Goal: Register for event/course

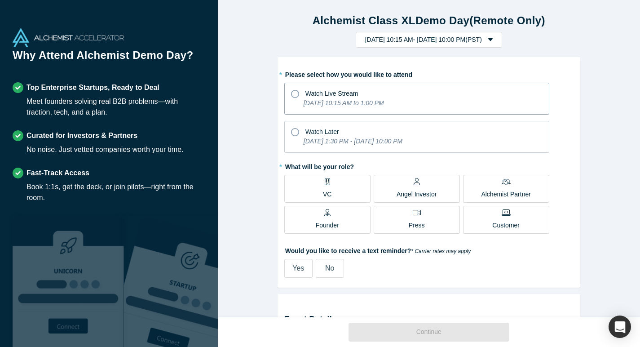
click at [344, 90] on span "Watch Live Stream" at bounding box center [331, 93] width 53 height 7
click at [0, 0] on input "Watch Live Stream [DATE] 10:15 AM to 1:00 PM" at bounding box center [0, 0] width 0 height 0
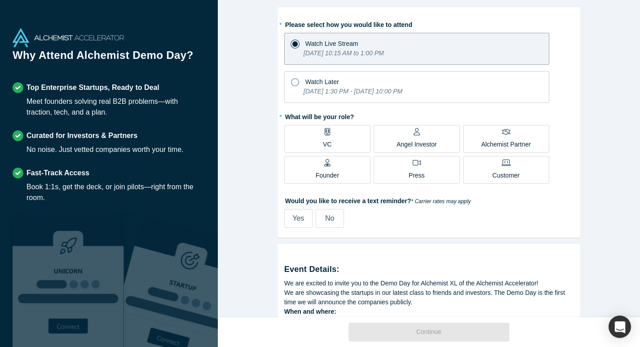
scroll to position [54, 0]
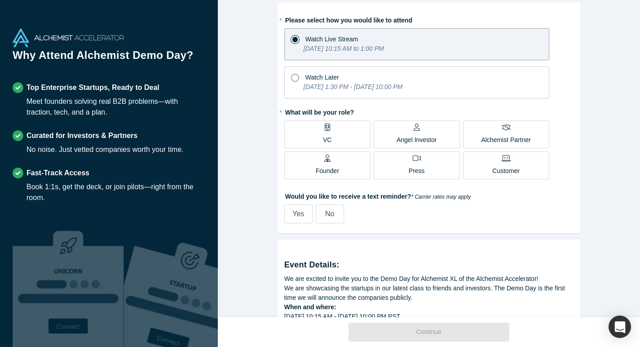
click at [330, 174] on p "Founder" at bounding box center [327, 170] width 23 height 9
click at [0, 0] on input "Founder" at bounding box center [0, 0] width 0 height 0
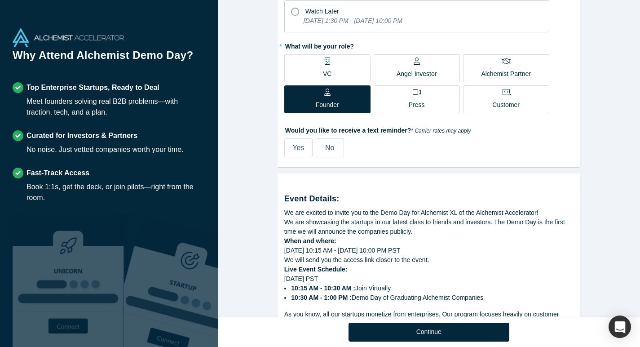
scroll to position [127, 0]
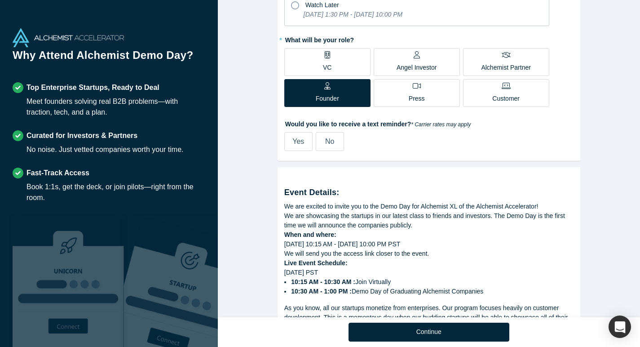
click at [305, 134] on label "Yes" at bounding box center [298, 141] width 28 height 19
click at [0, 0] on input "Yes" at bounding box center [0, 0] width 0 height 0
select select "US"
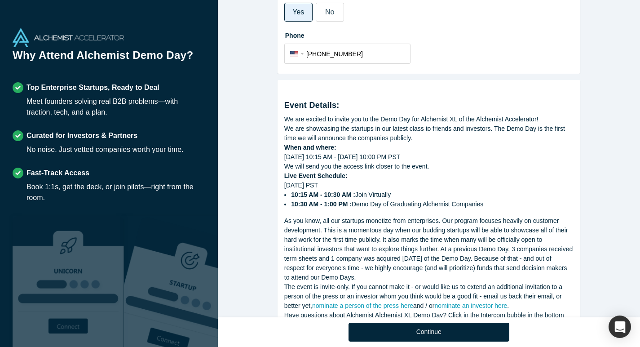
scroll to position [296, 0]
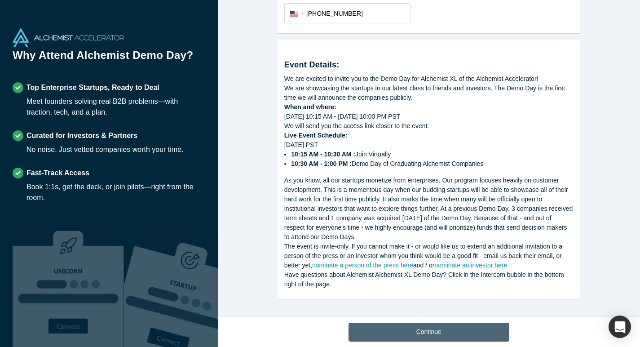
click at [439, 332] on button "Continue" at bounding box center [428, 331] width 161 height 19
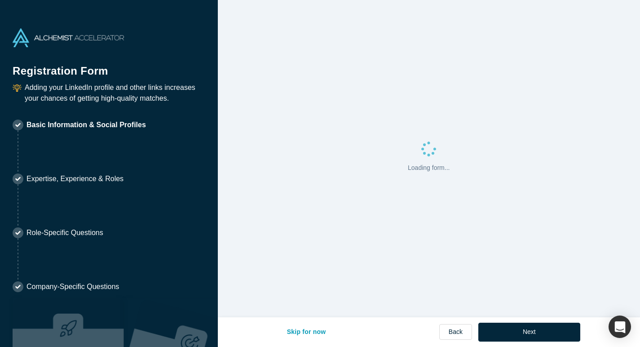
select select "US"
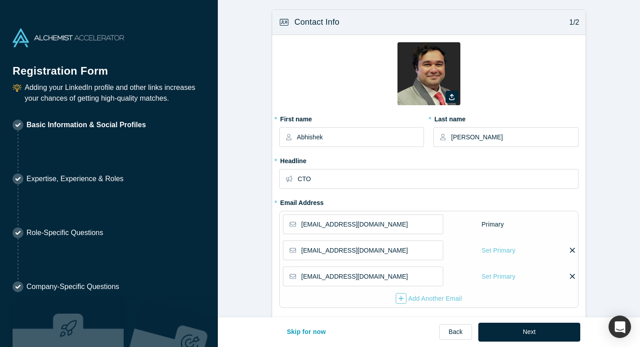
type input "[GEOGRAPHIC_DATA], [GEOGRAPHIC_DATA], [GEOGRAPHIC_DATA]"
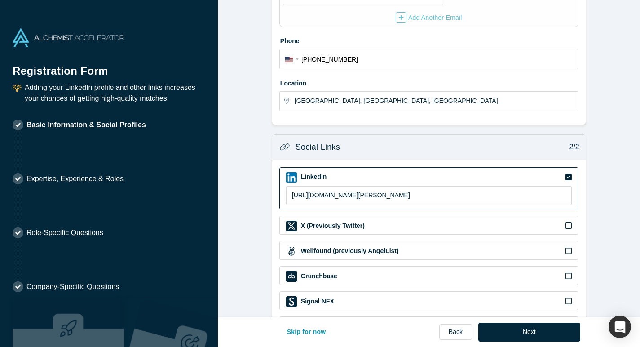
scroll to position [319, 0]
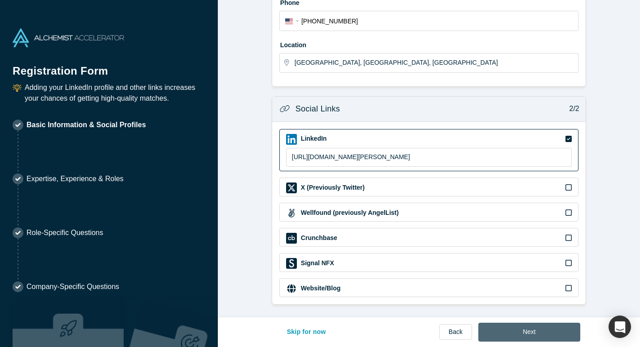
click at [529, 333] on button "Next" at bounding box center [529, 331] width 102 height 19
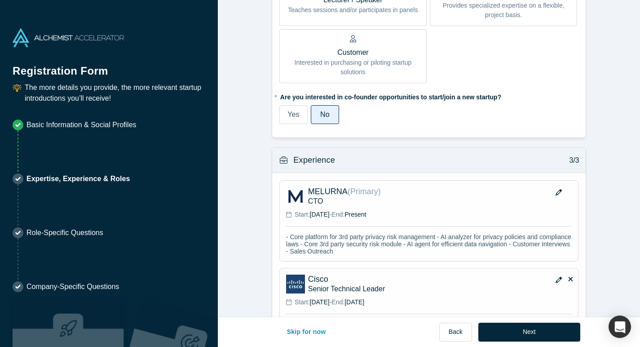
scroll to position [824, 0]
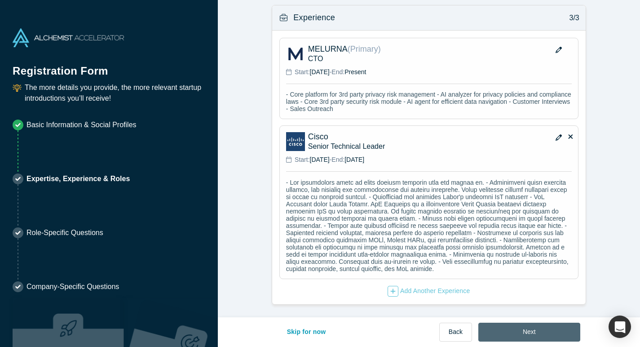
click at [530, 328] on button "Next" at bounding box center [529, 331] width 102 height 19
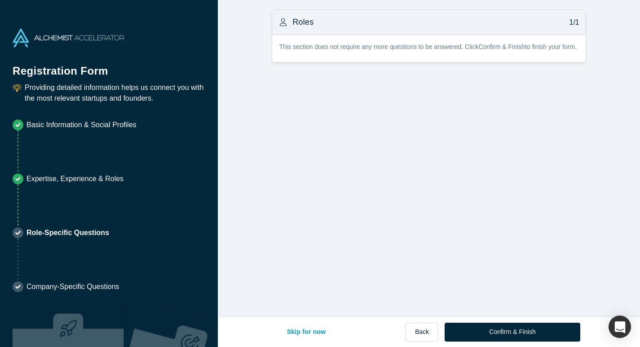
scroll to position [0, 0]
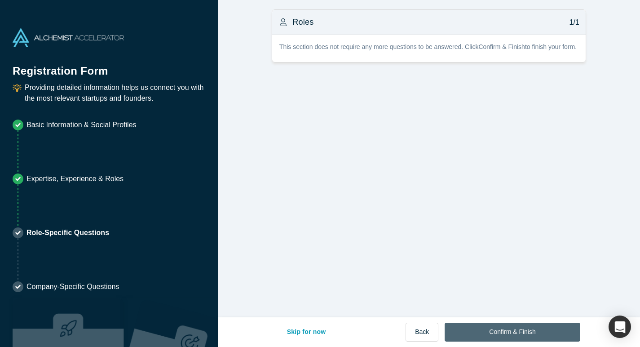
click at [523, 328] on button "Confirm & Finish" at bounding box center [512, 331] width 135 height 19
